Goal: Information Seeking & Learning: Learn about a topic

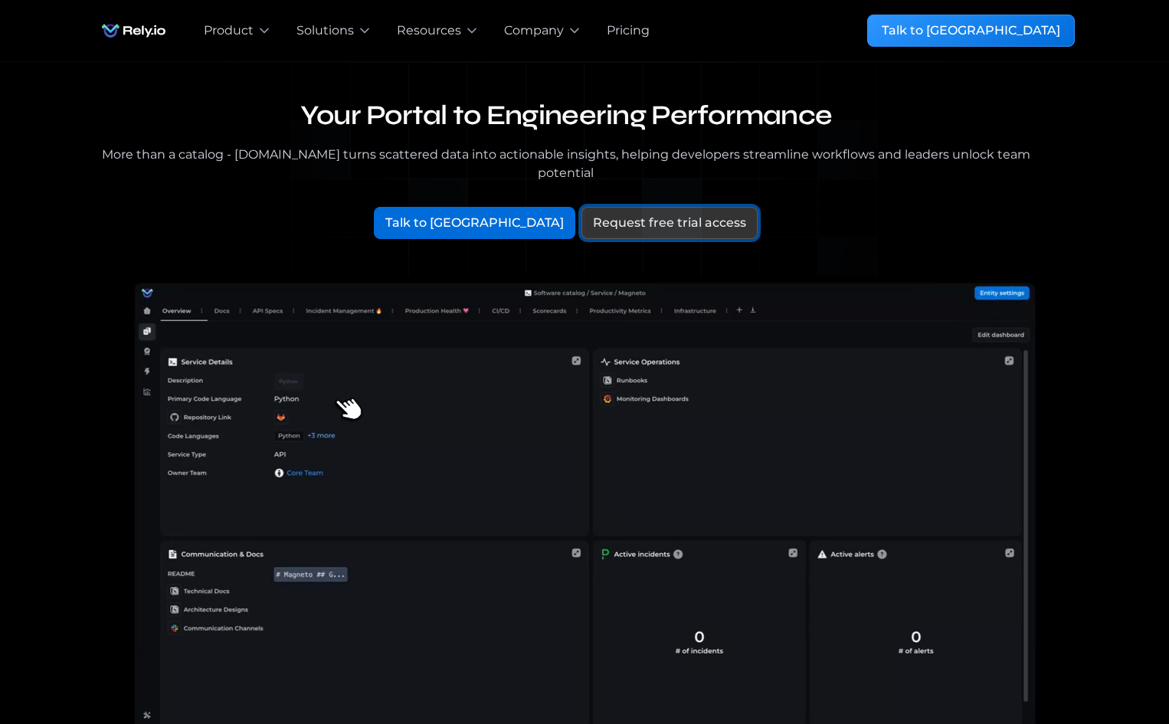
click at [604, 214] on div "Request free trial access" at bounding box center [669, 223] width 153 height 18
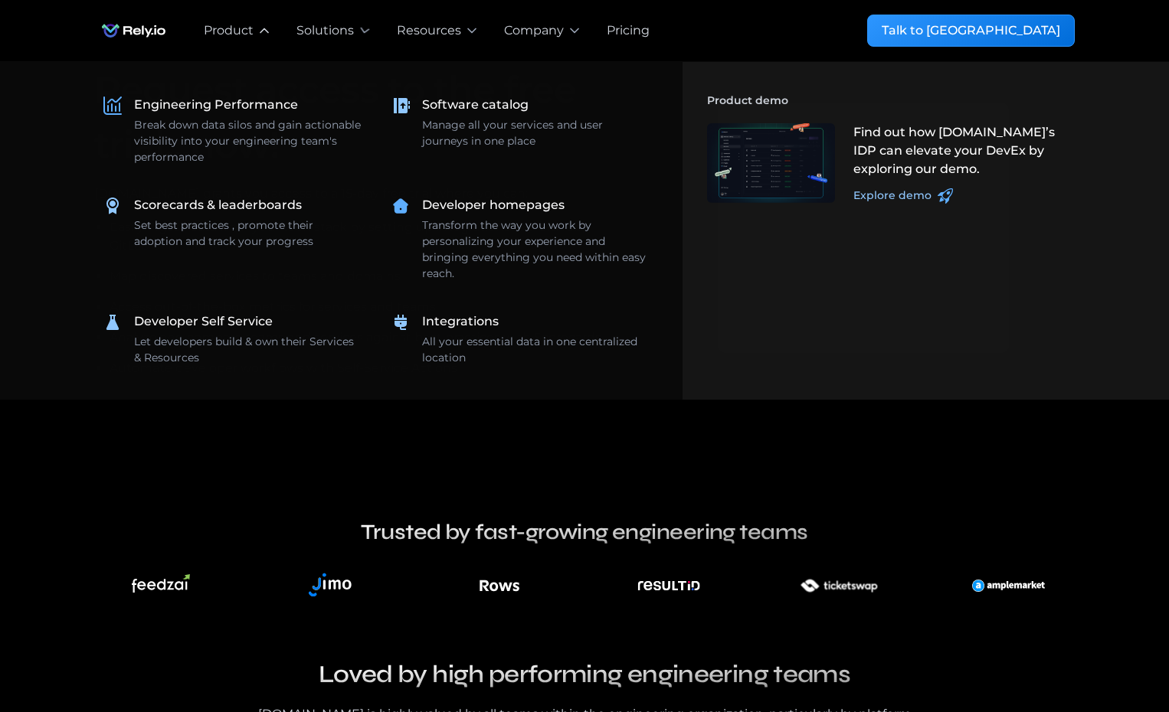
click at [237, 31] on div "Product" at bounding box center [229, 30] width 50 height 18
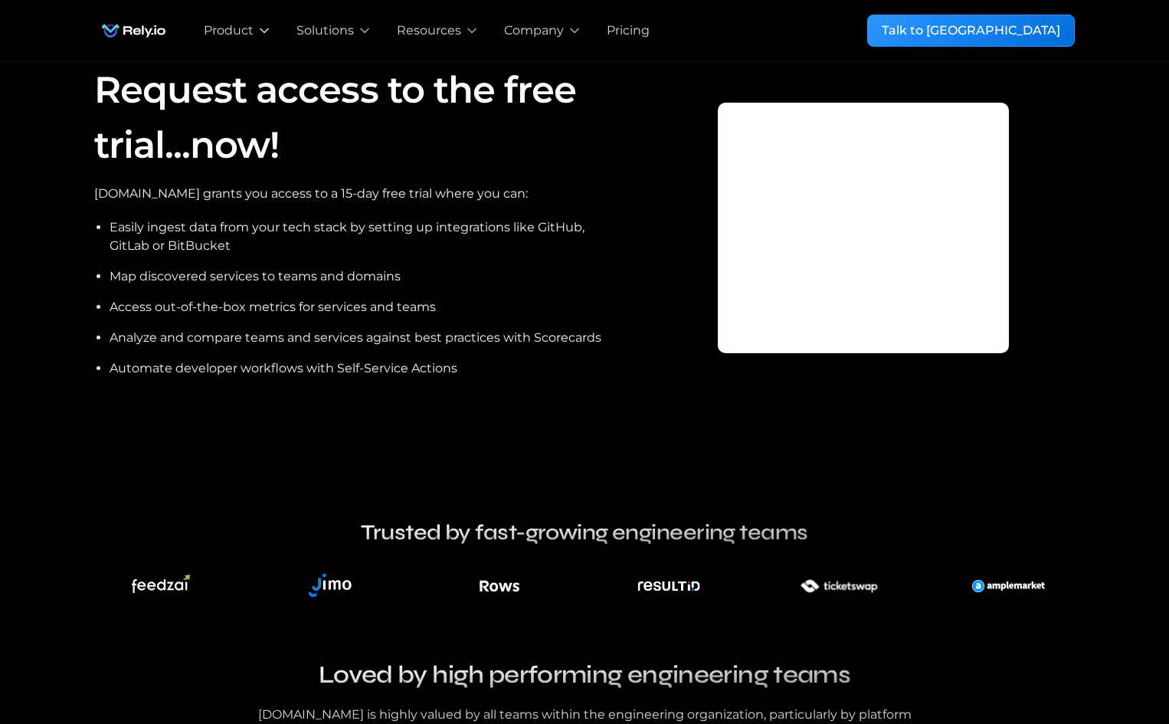
click at [264, 26] on icon at bounding box center [264, 30] width 15 height 15
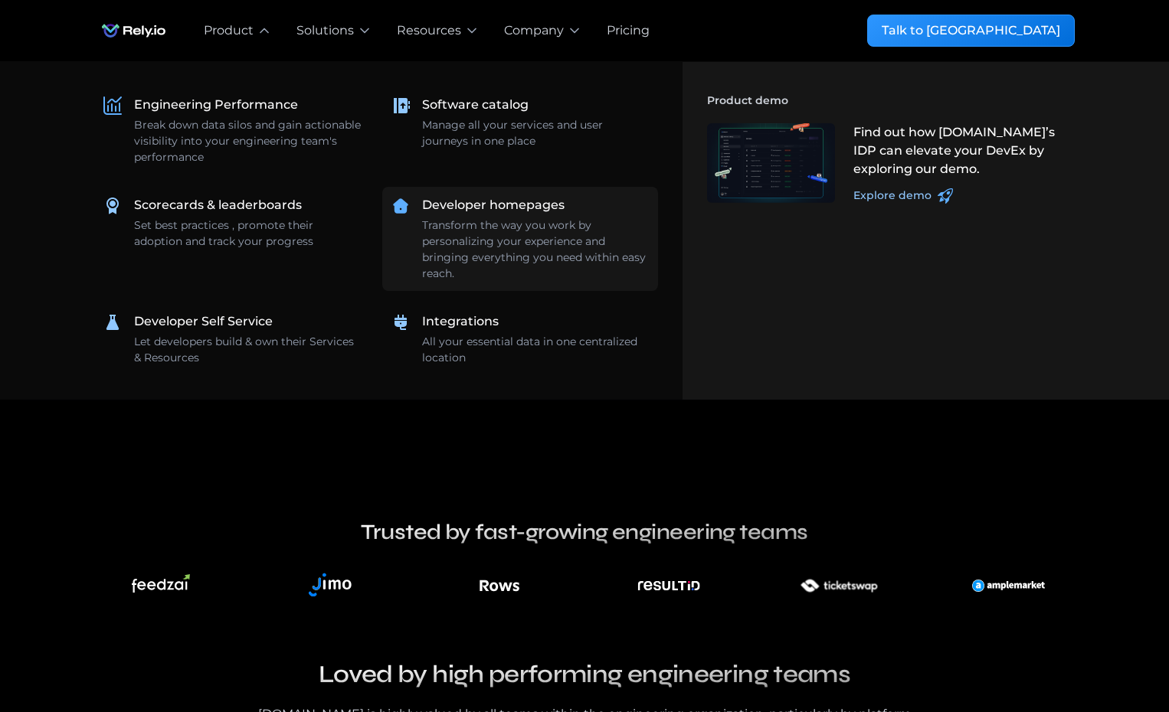
click at [538, 234] on div "Transform the way you work by personalizing your experience and bringing everyt…" at bounding box center [535, 250] width 227 height 64
